Goal: Task Accomplishment & Management: Manage account settings

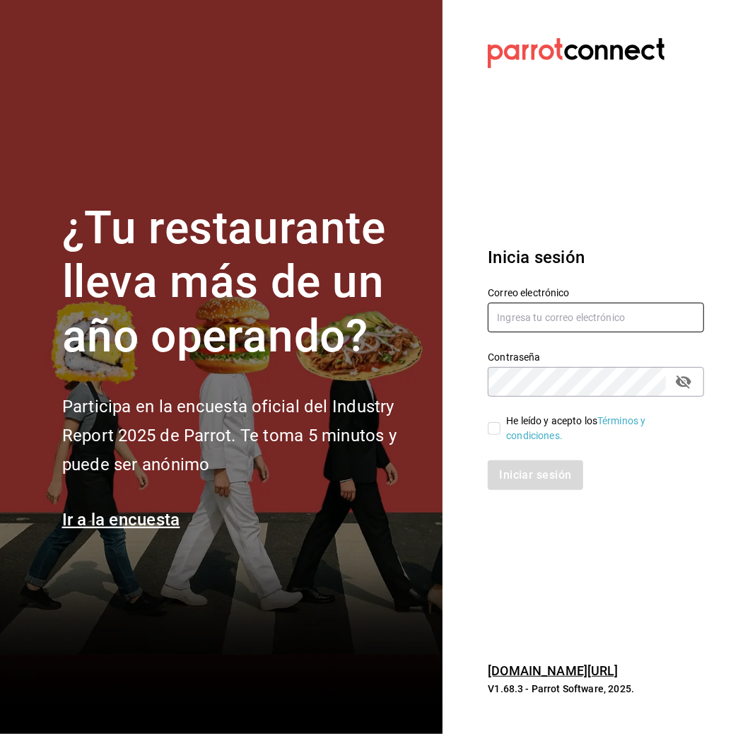
type input "[EMAIL_ADDRESS][DOMAIN_NAME]"
click at [491, 426] on input "He leído y acepto los Términos y condiciones." at bounding box center [494, 428] width 13 height 13
checkbox input "true"
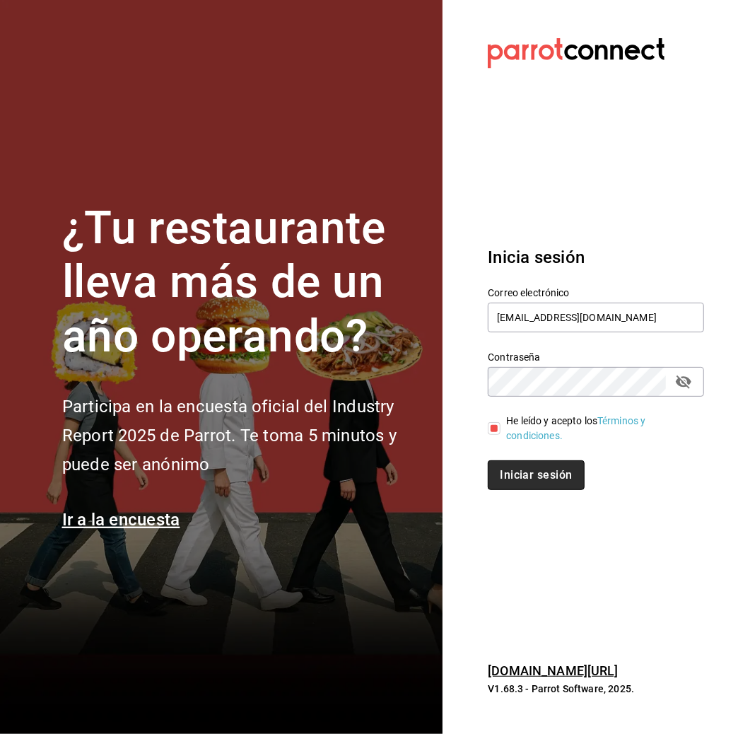
click at [528, 481] on button "Iniciar sesión" at bounding box center [536, 475] width 96 height 30
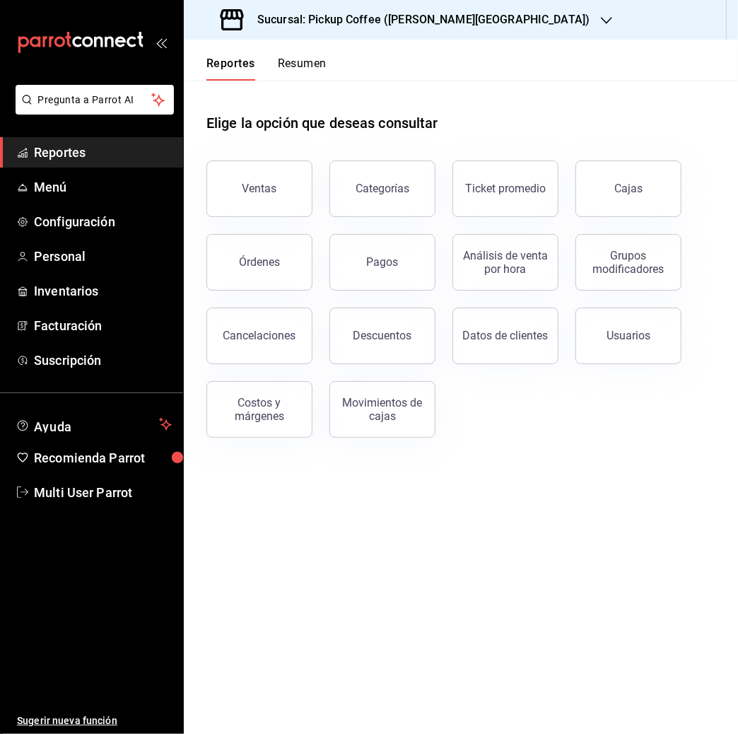
click at [478, 11] on div "Sucursal: Pickup Coffee ([PERSON_NAME][GEOGRAPHIC_DATA])" at bounding box center [406, 20] width 423 height 40
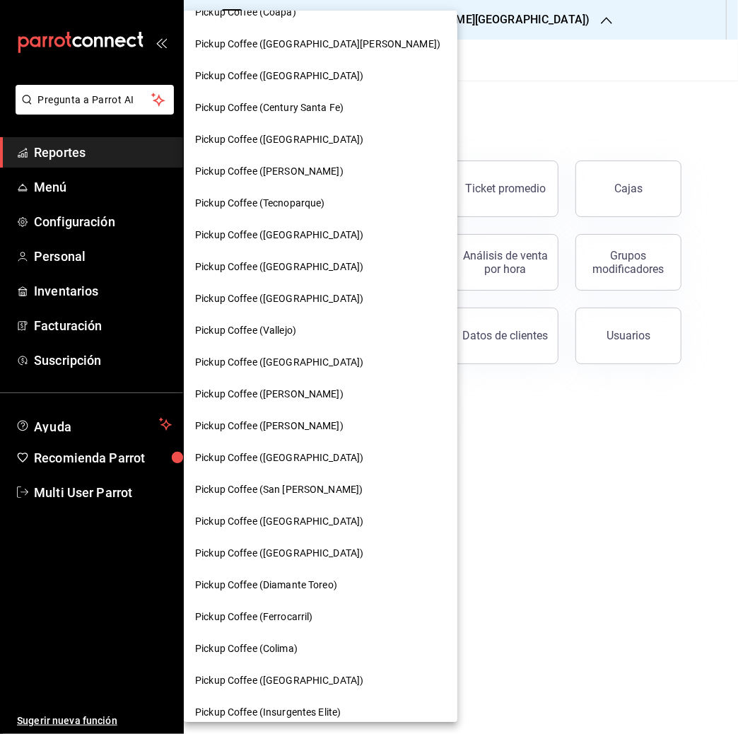
scroll to position [221, 0]
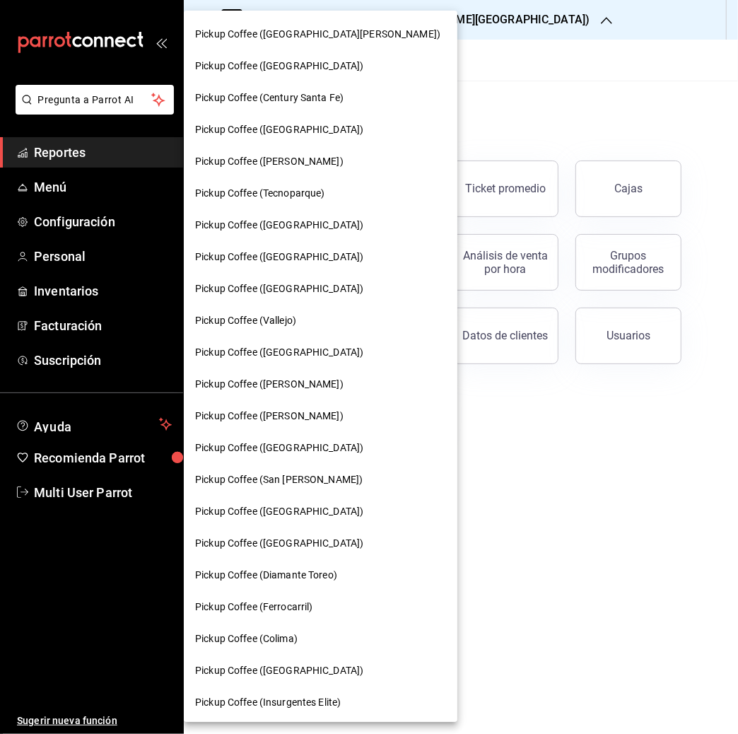
click at [296, 257] on span "Pickup Coffee ([GEOGRAPHIC_DATA])" at bounding box center [279, 257] width 168 height 15
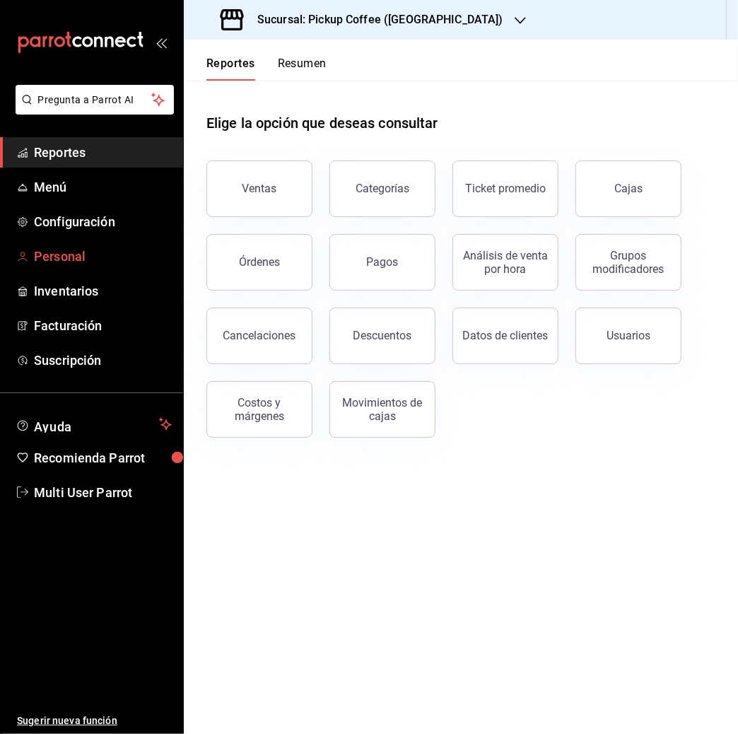
click at [45, 250] on span "Personal" at bounding box center [103, 256] width 138 height 19
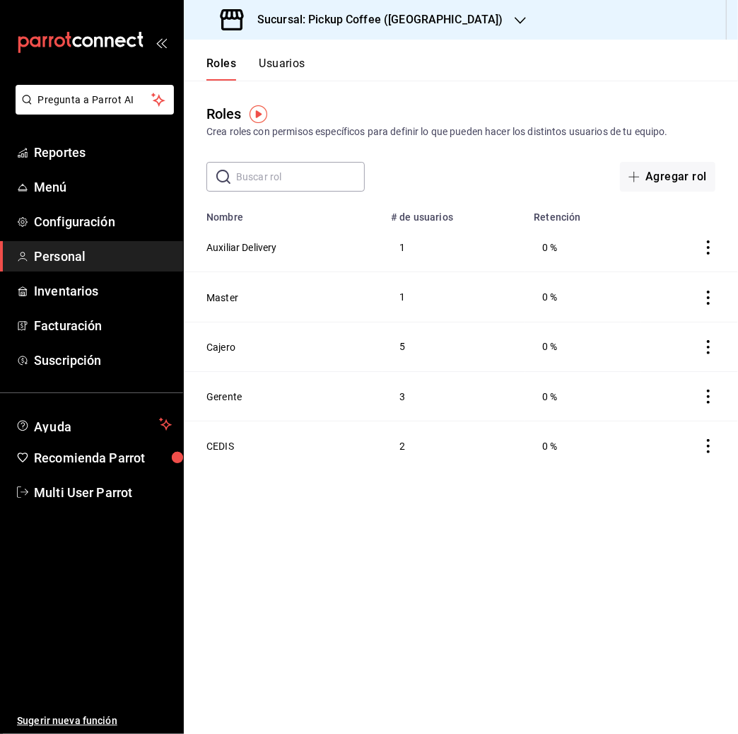
click at [284, 69] on button "Usuarios" at bounding box center [282, 69] width 47 height 24
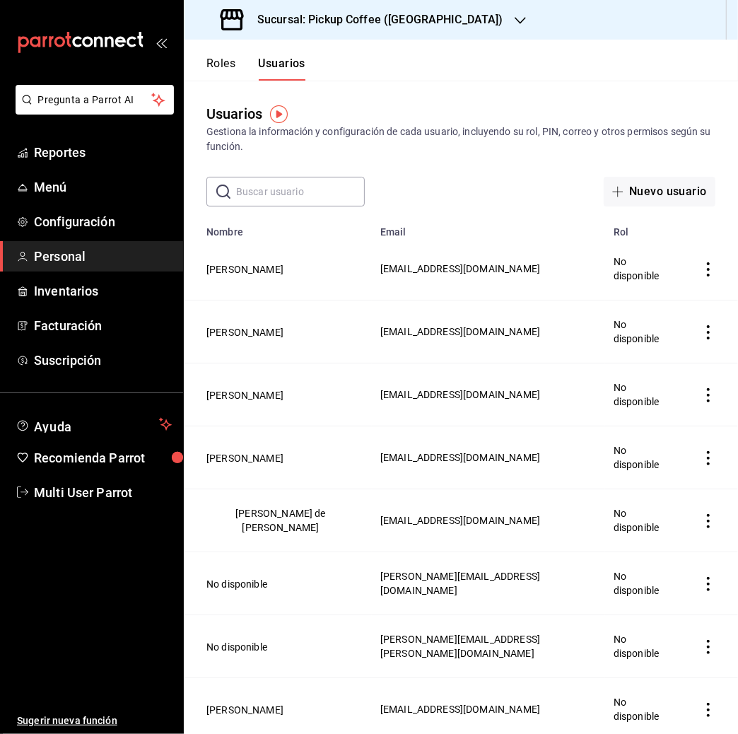
click at [275, 194] on input "text" at bounding box center [300, 191] width 129 height 28
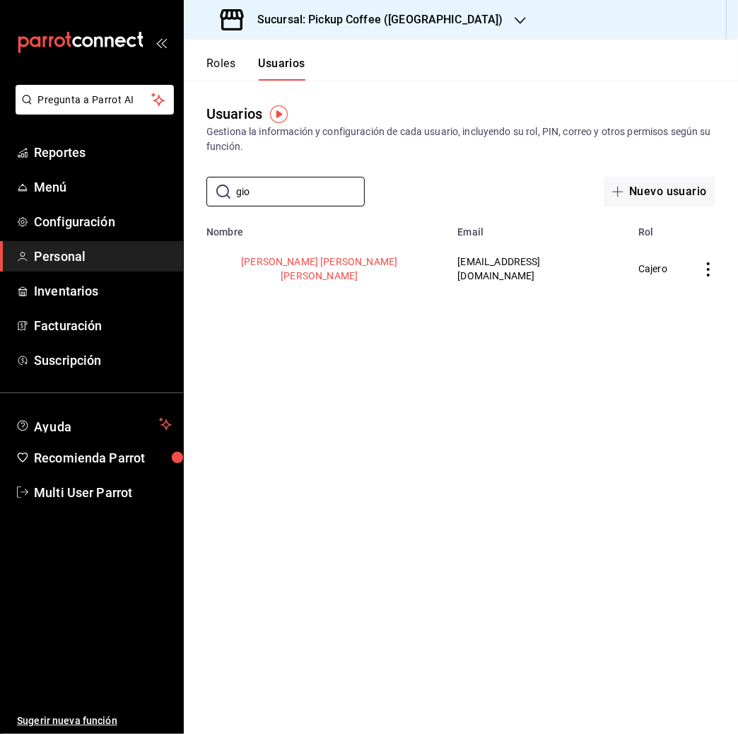
type input "gio"
click at [294, 269] on button "Giovanni Emmanuel Tovar Viera" at bounding box center [319, 268] width 226 height 28
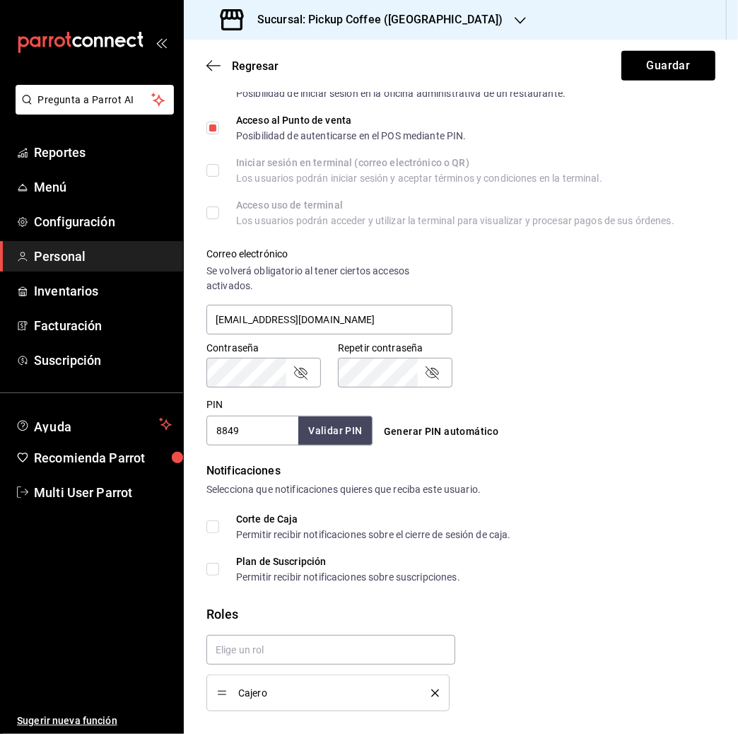
scroll to position [402, 0]
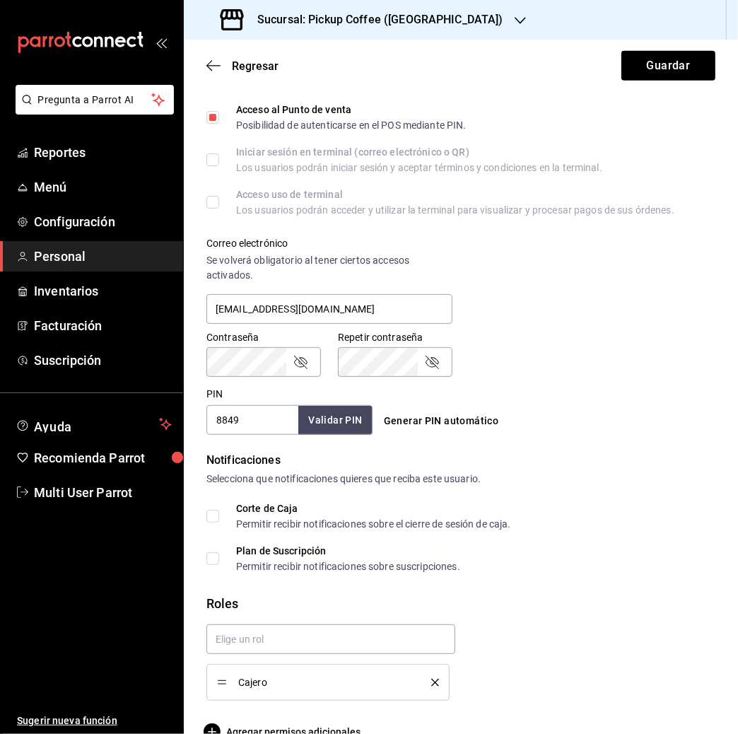
click at [250, 423] on input "8849" at bounding box center [252, 420] width 92 height 30
type input "8"
click at [247, 421] on input "PIN" at bounding box center [252, 420] width 92 height 30
click at [250, 423] on input "PIN" at bounding box center [252, 420] width 92 height 30
type input "50132"
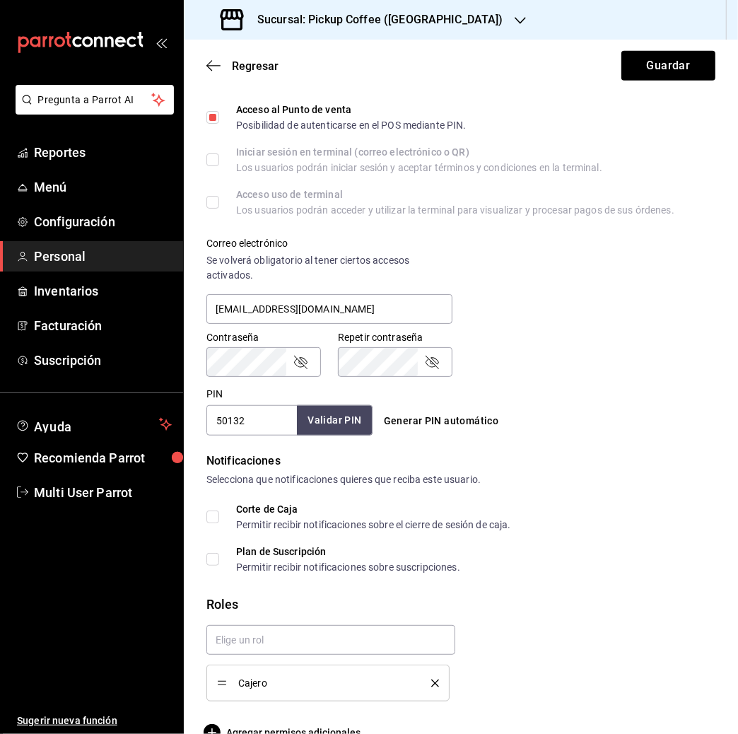
click at [336, 410] on button "Validar PIN" at bounding box center [334, 420] width 75 height 30
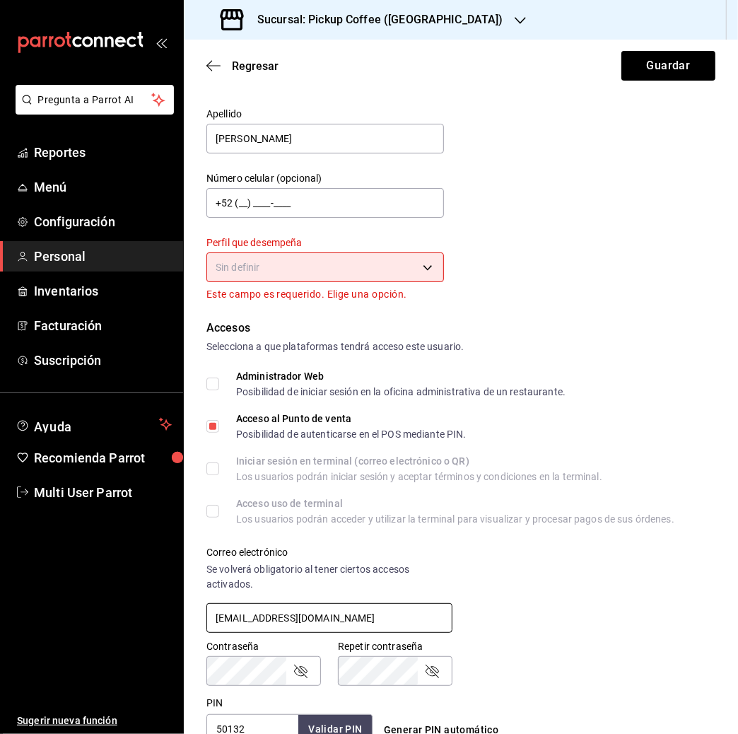
scroll to position [92, 0]
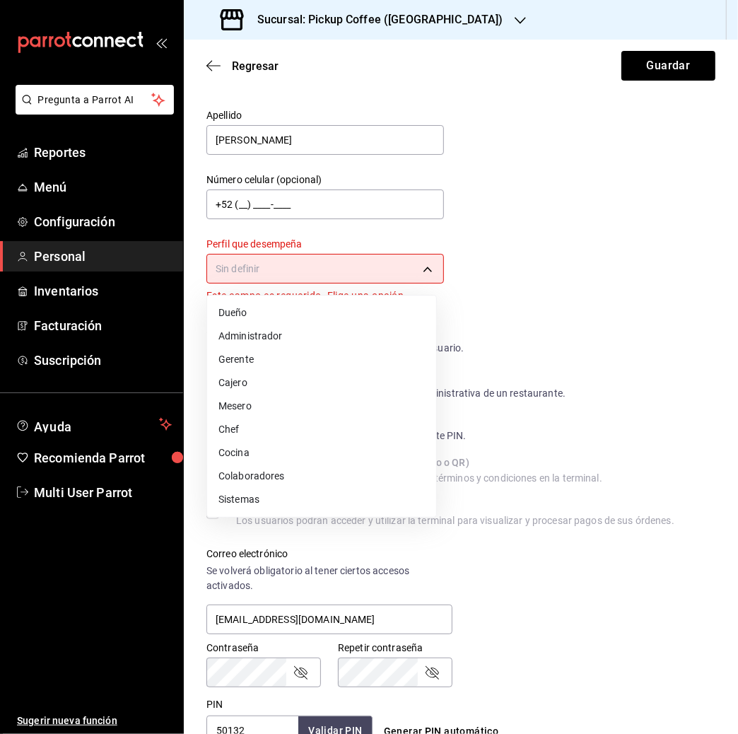
click at [414, 269] on body "Pregunta a Parrot AI Reportes Menú Configuración Personal Inventarios Facturaci…" at bounding box center [369, 367] width 738 height 734
click at [231, 351] on li "Gerente" at bounding box center [321, 359] width 229 height 23
type input "MANAGER"
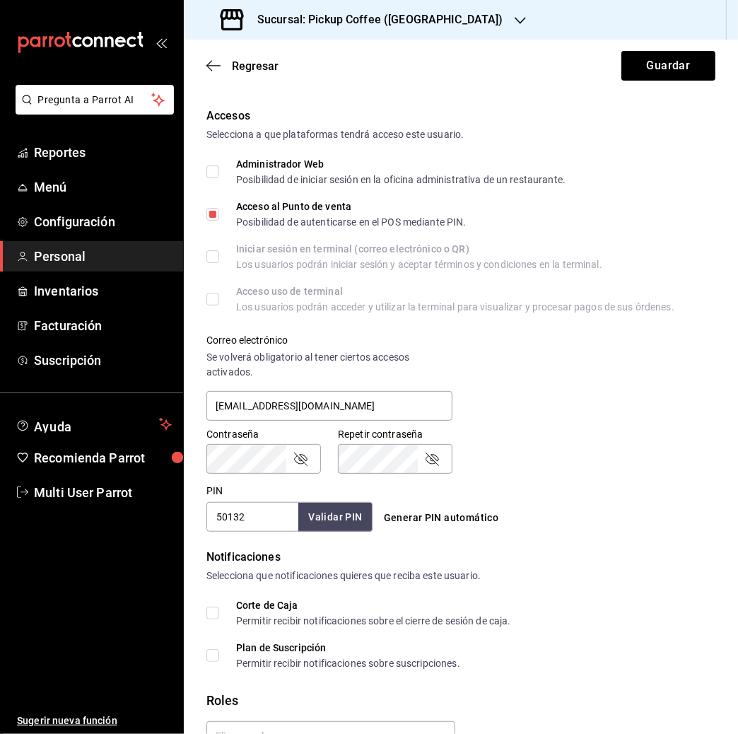
scroll to position [414, 0]
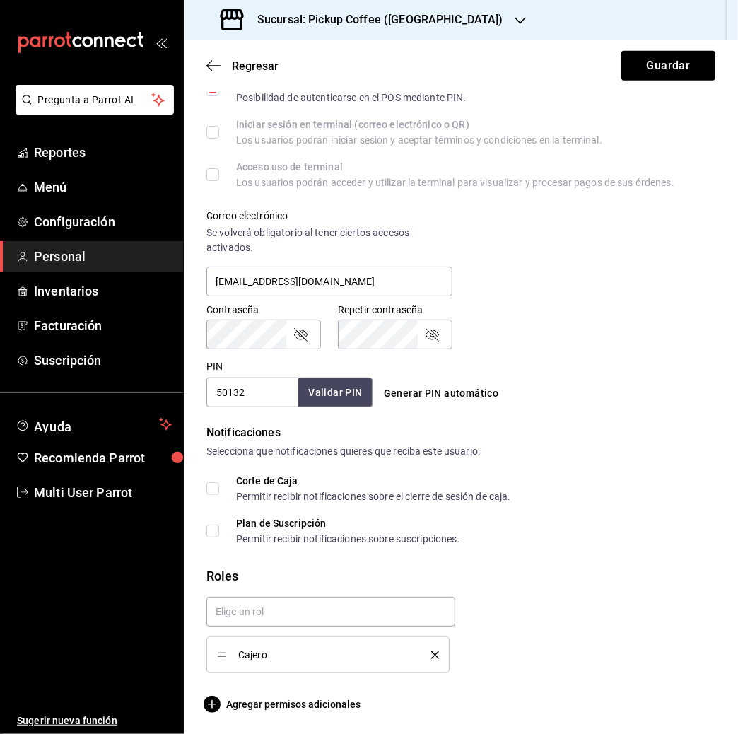
click at [431, 657] on icon "delete" at bounding box center [435, 655] width 8 height 8
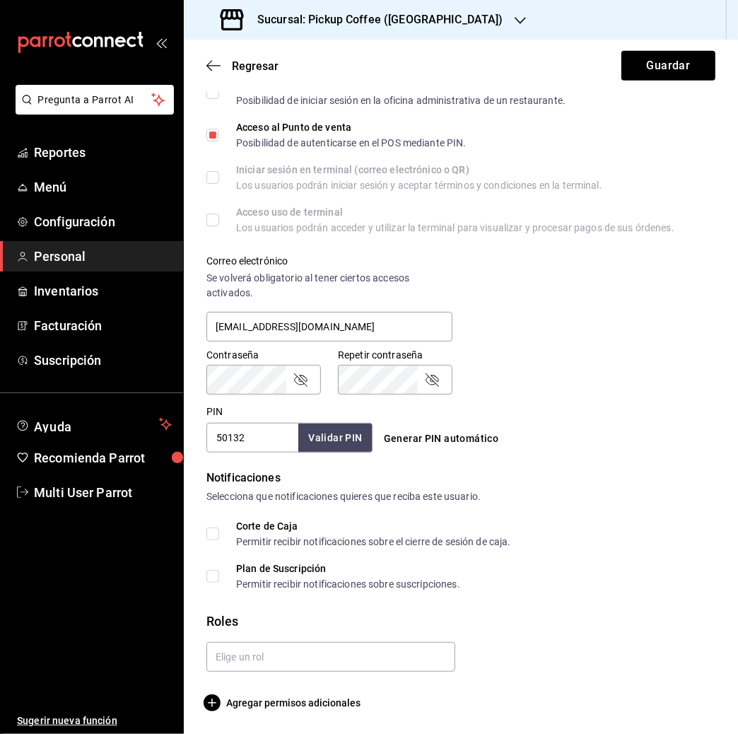
scroll to position [367, 0]
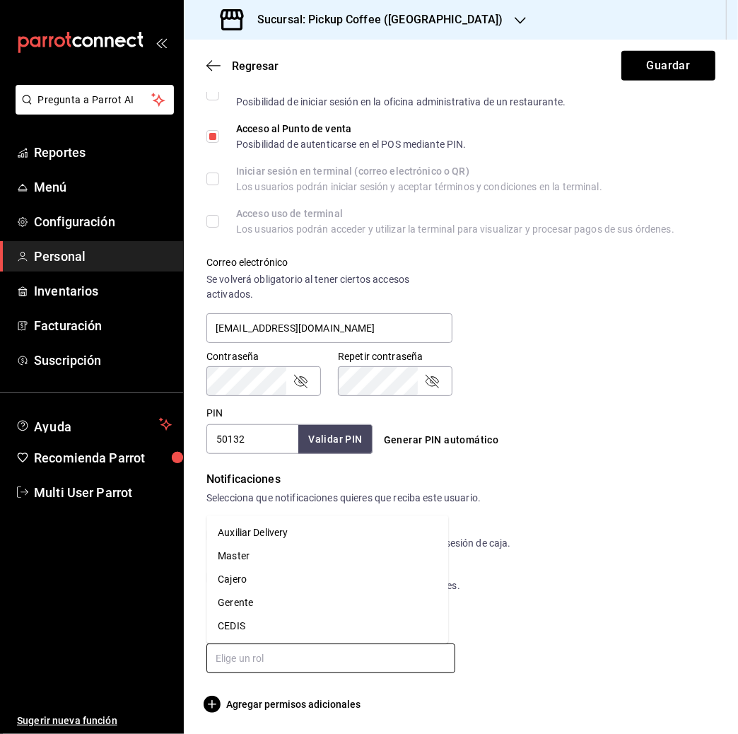
click at [344, 648] on input "text" at bounding box center [330, 658] width 249 height 30
click at [263, 604] on li "Gerente" at bounding box center [327, 602] width 242 height 23
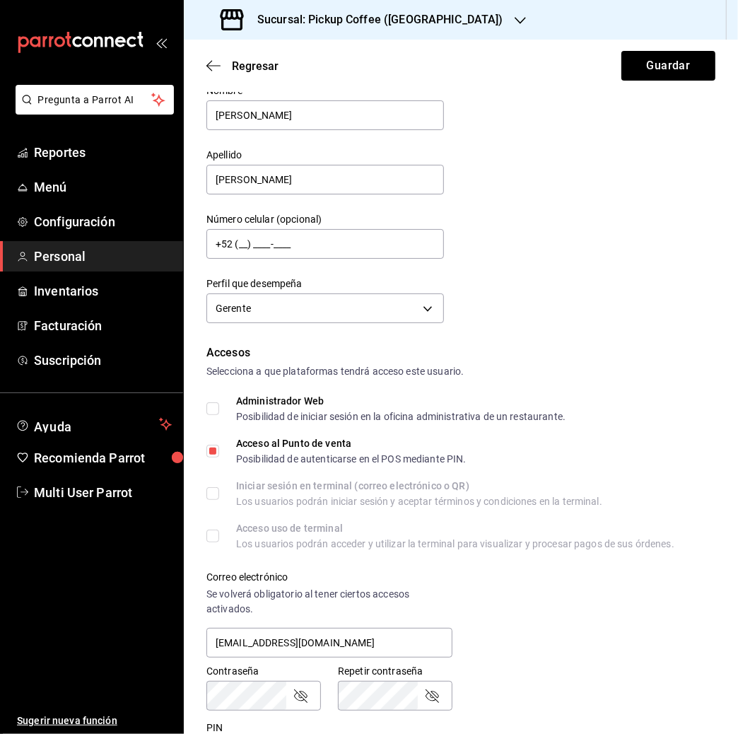
scroll to position [0, 0]
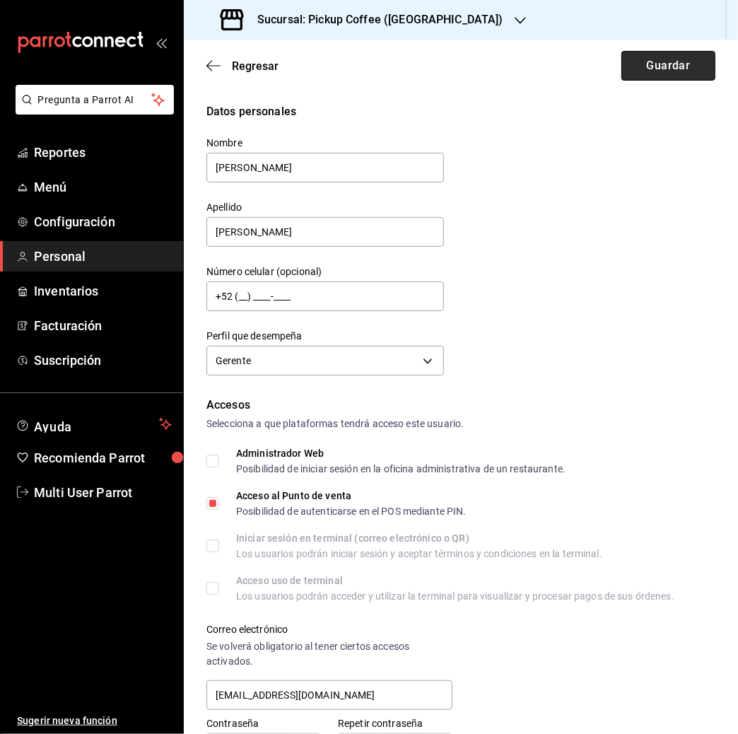
click at [652, 69] on button "Guardar" at bounding box center [668, 66] width 94 height 30
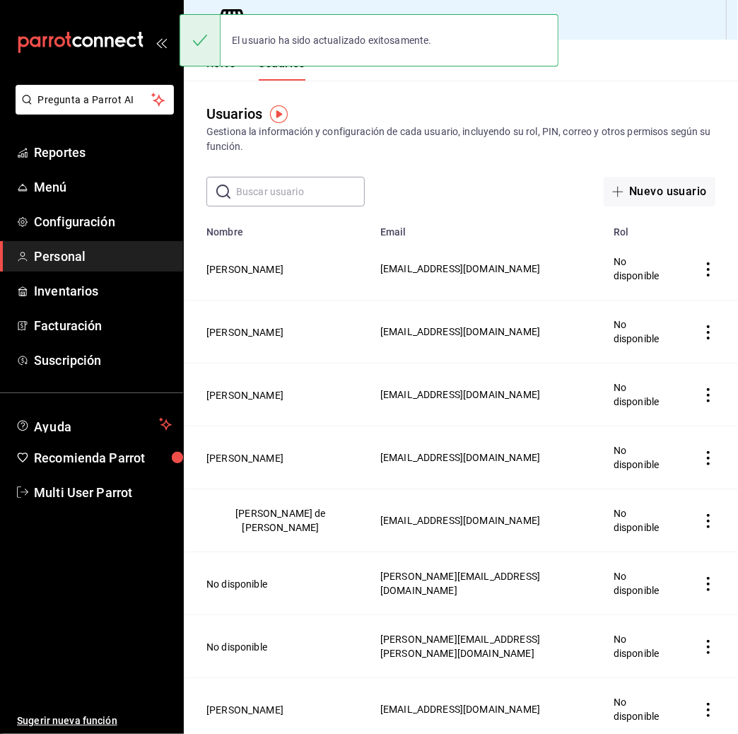
click at [715, 1] on div "Sucursal: Pickup Coffee (Nápoles)" at bounding box center [461, 20] width 554 height 40
